Goal: Task Accomplishment & Management: Manage account settings

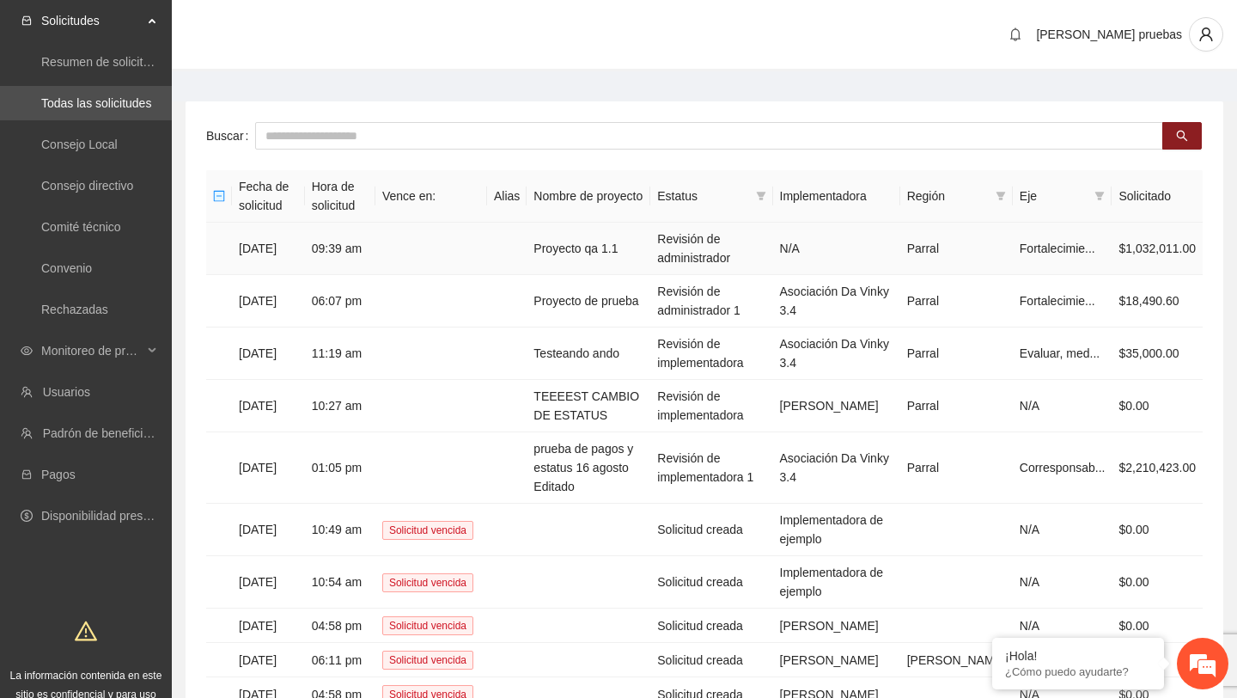
click at [357, 245] on td "09:39 am" at bounding box center [340, 249] width 70 height 52
